Goal: Check status

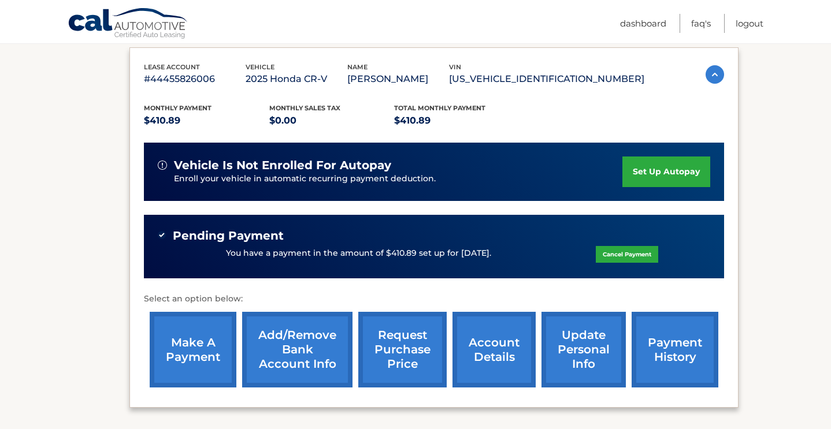
scroll to position [192, 0]
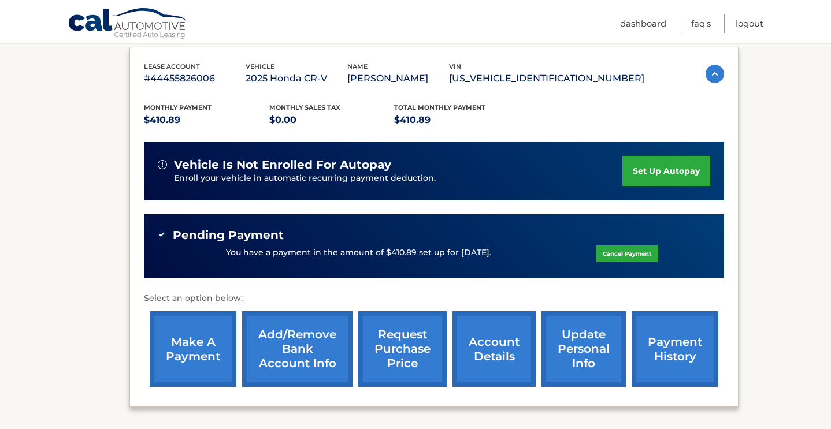
click at [683, 353] on link "payment history" at bounding box center [674, 349] width 87 height 76
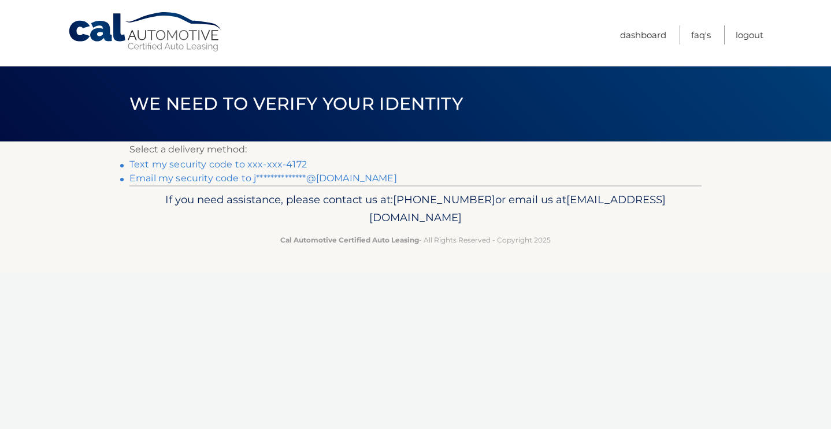
click at [261, 161] on link "Text my security code to xxx-xxx-4172" at bounding box center [217, 164] width 177 height 11
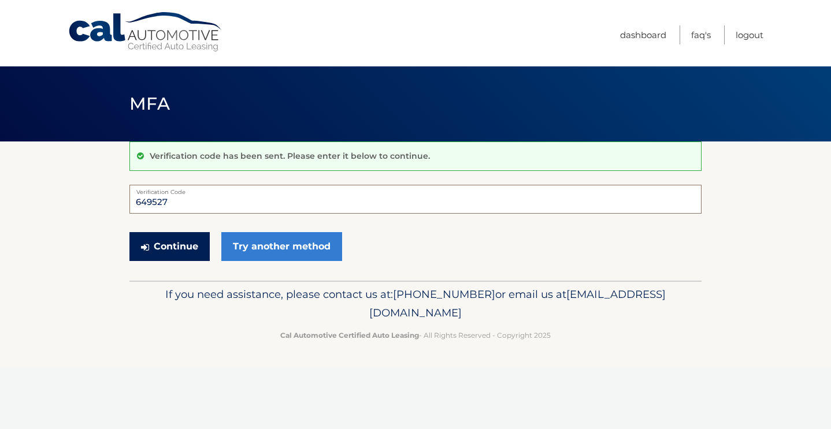
type input "649527"
click at [192, 238] on button "Continue" at bounding box center [169, 246] width 80 height 29
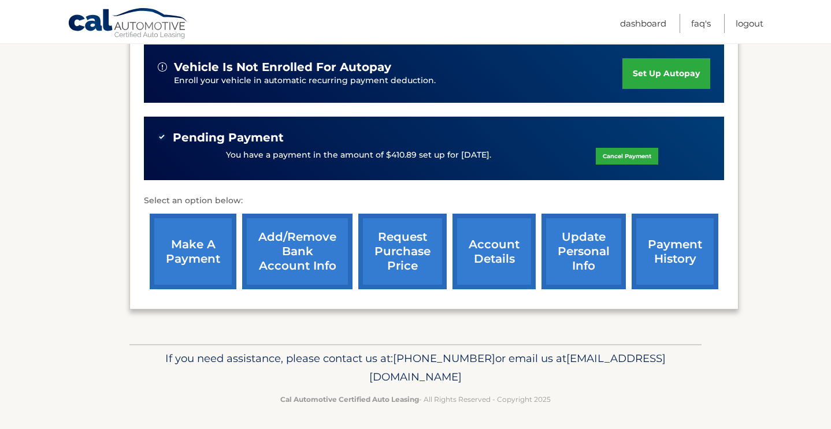
scroll to position [289, 0]
